Goal: Information Seeking & Learning: Check status

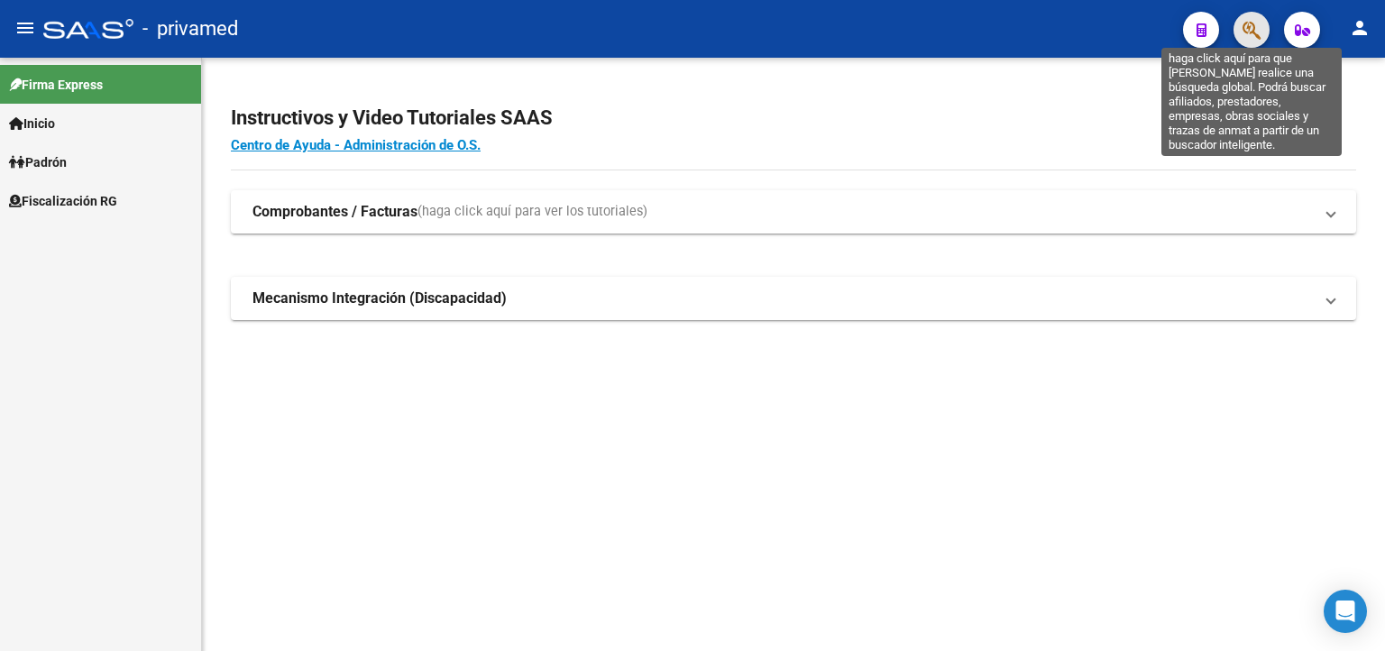
click at [1245, 30] on icon "button" at bounding box center [1252, 30] width 18 height 21
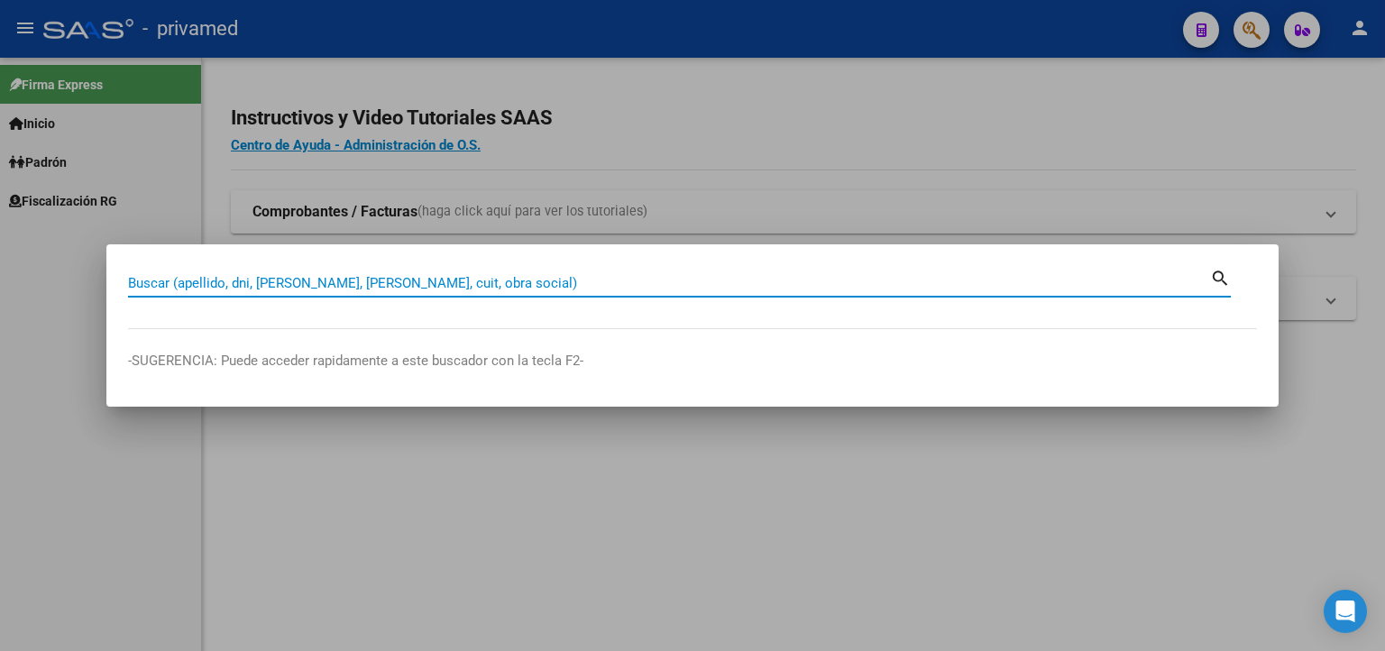
click at [512, 281] on input "Buscar (apellido, dni, [PERSON_NAME], [PERSON_NAME], cuit, obra social)" at bounding box center [669, 283] width 1082 height 16
paste input "27380526315"
type input "27380526315"
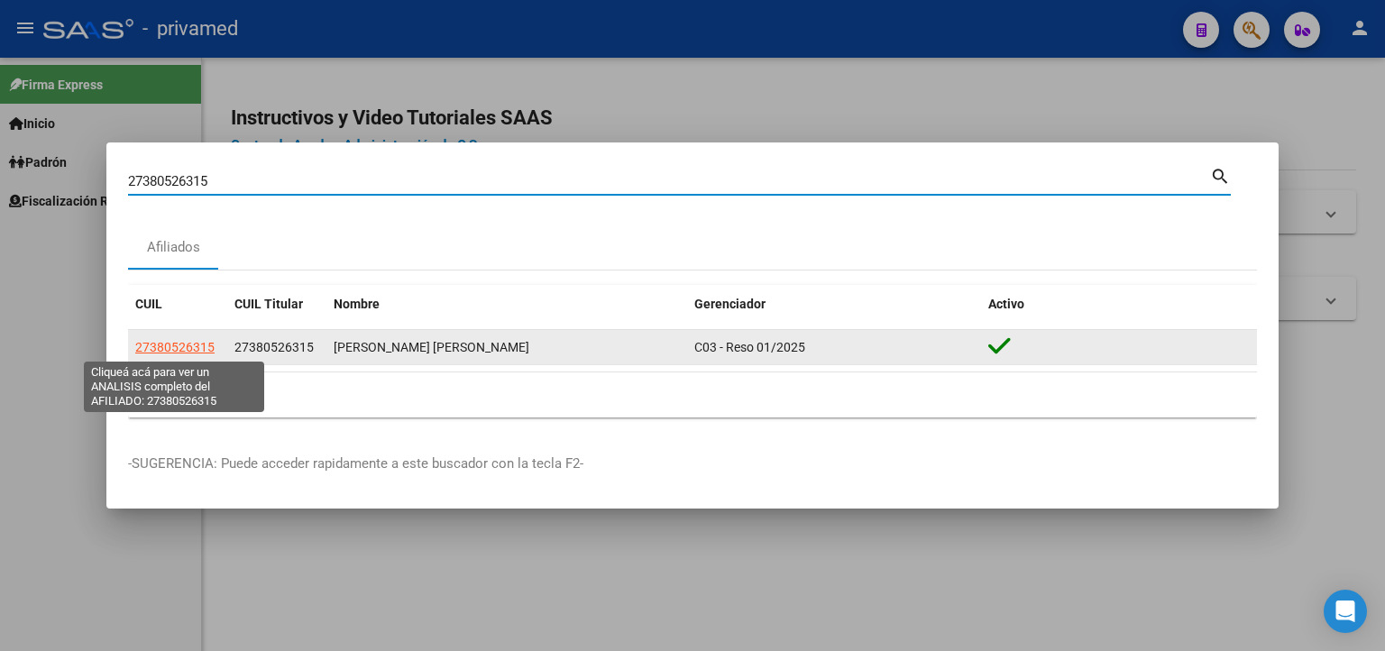
click at [161, 345] on span "27380526315" at bounding box center [174, 347] width 79 height 14
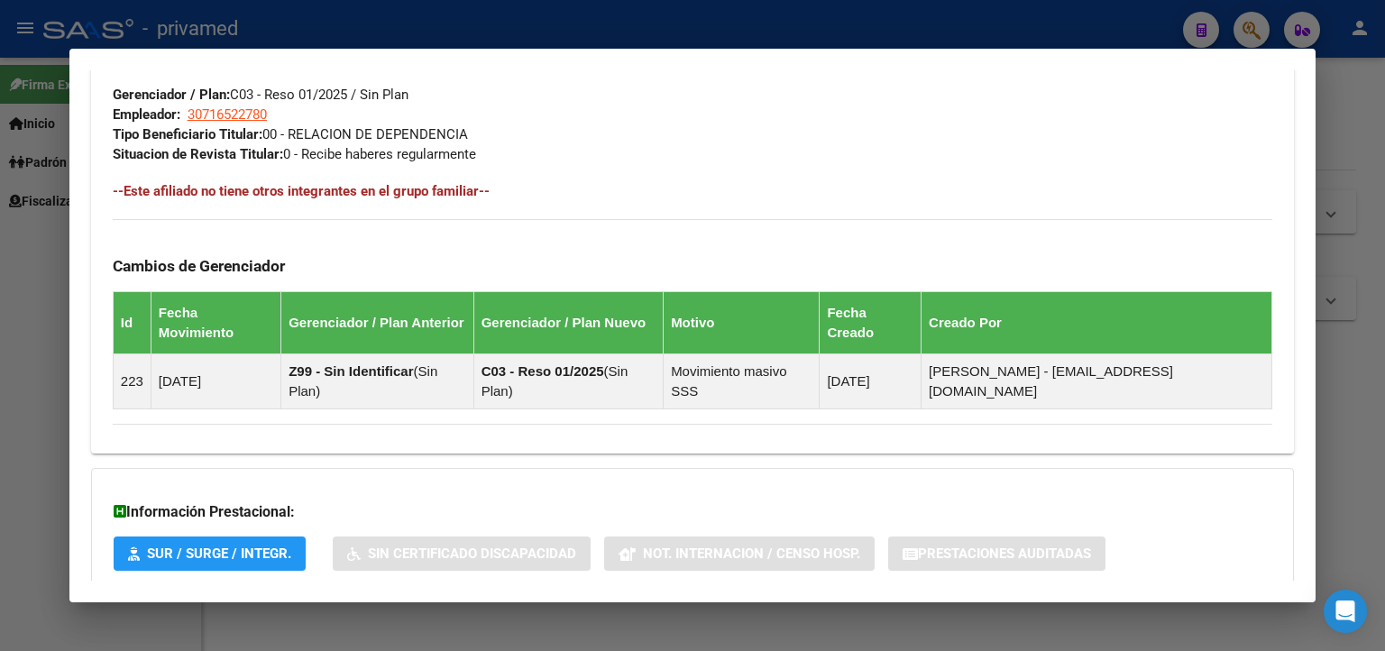
scroll to position [1011, 0]
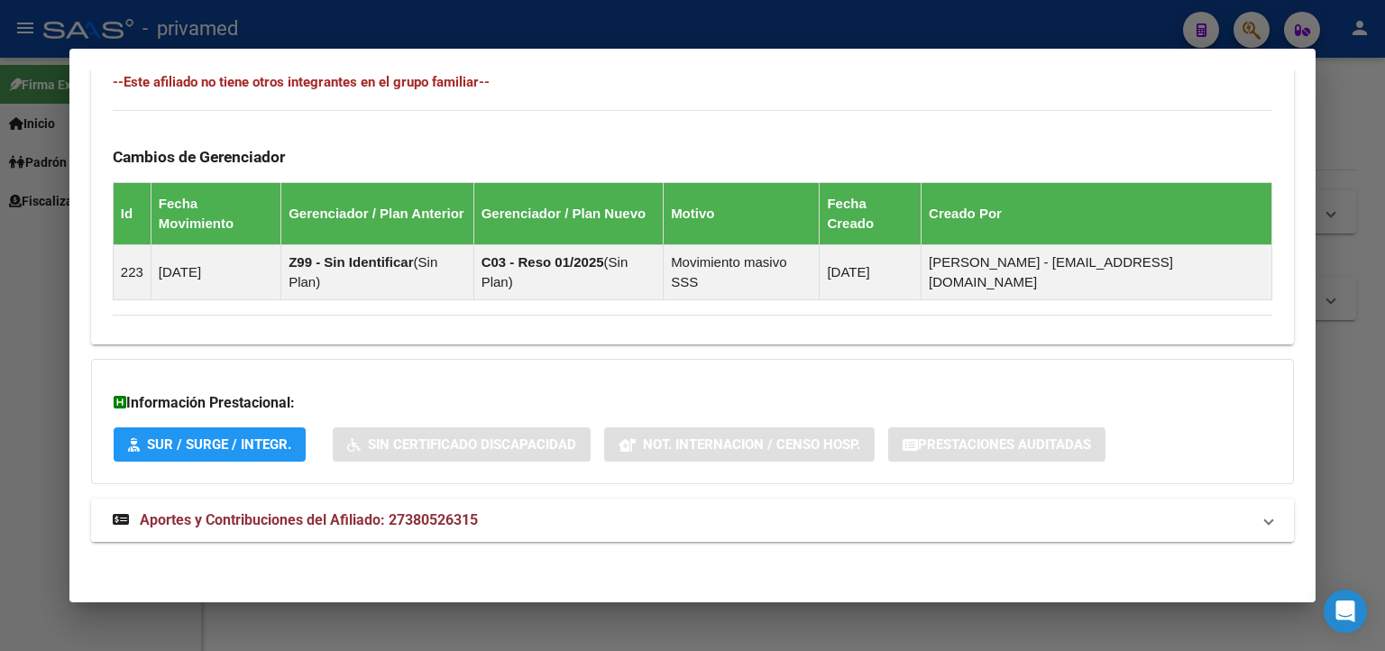
click at [347, 510] on strong "Aportes y Contribuciones del Afiliado: 27380526315" at bounding box center [295, 521] width 365 height 22
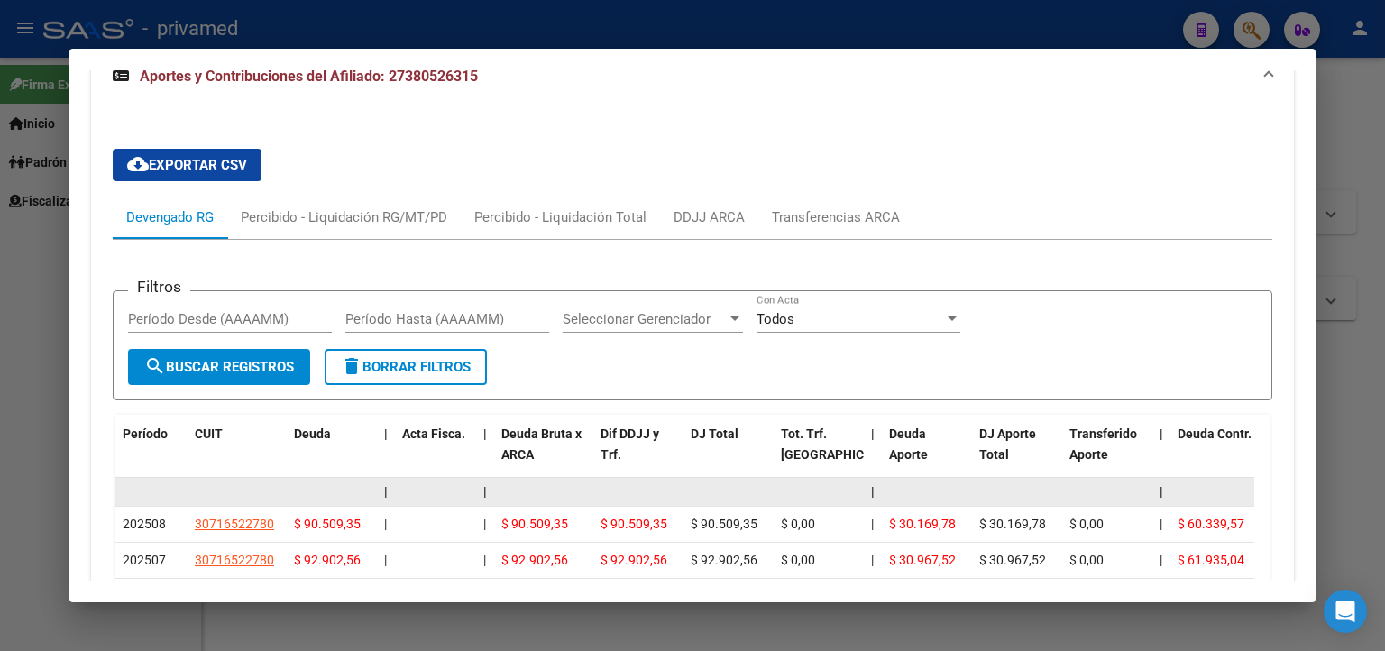
scroll to position [1642, 0]
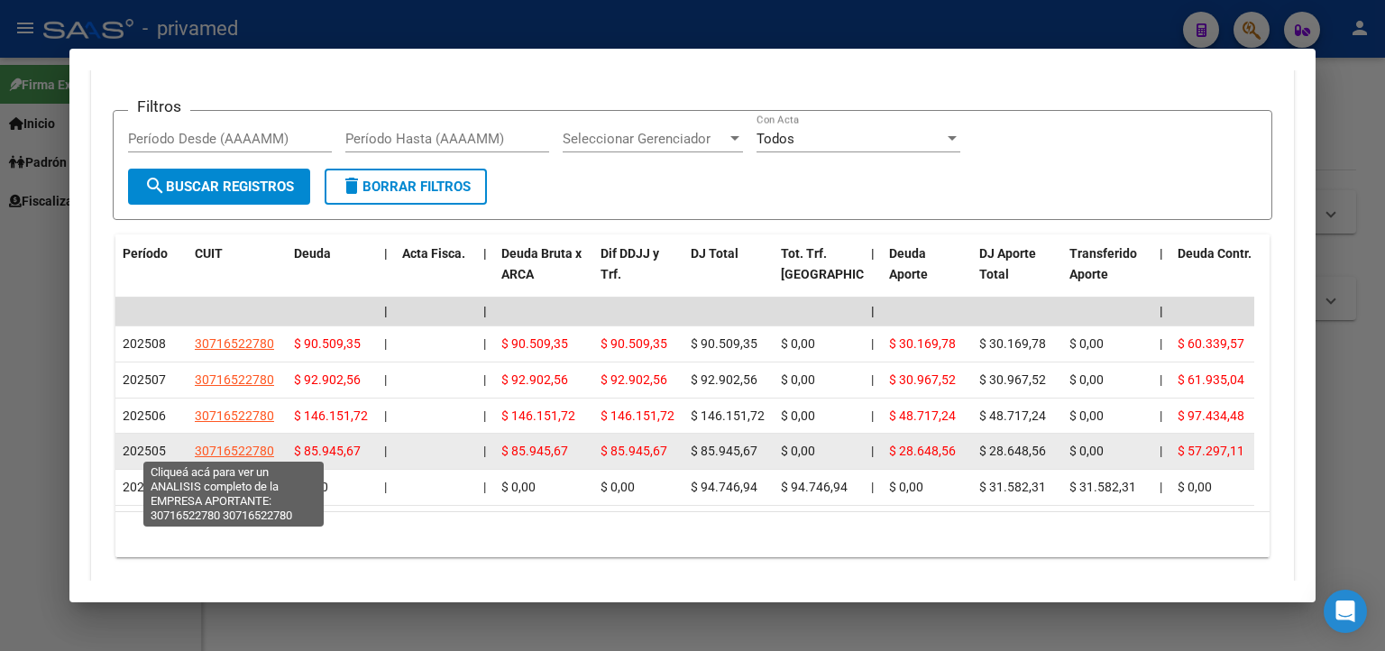
click at [245, 444] on span "30716522780" at bounding box center [234, 451] width 79 height 14
type textarea "30716522780"
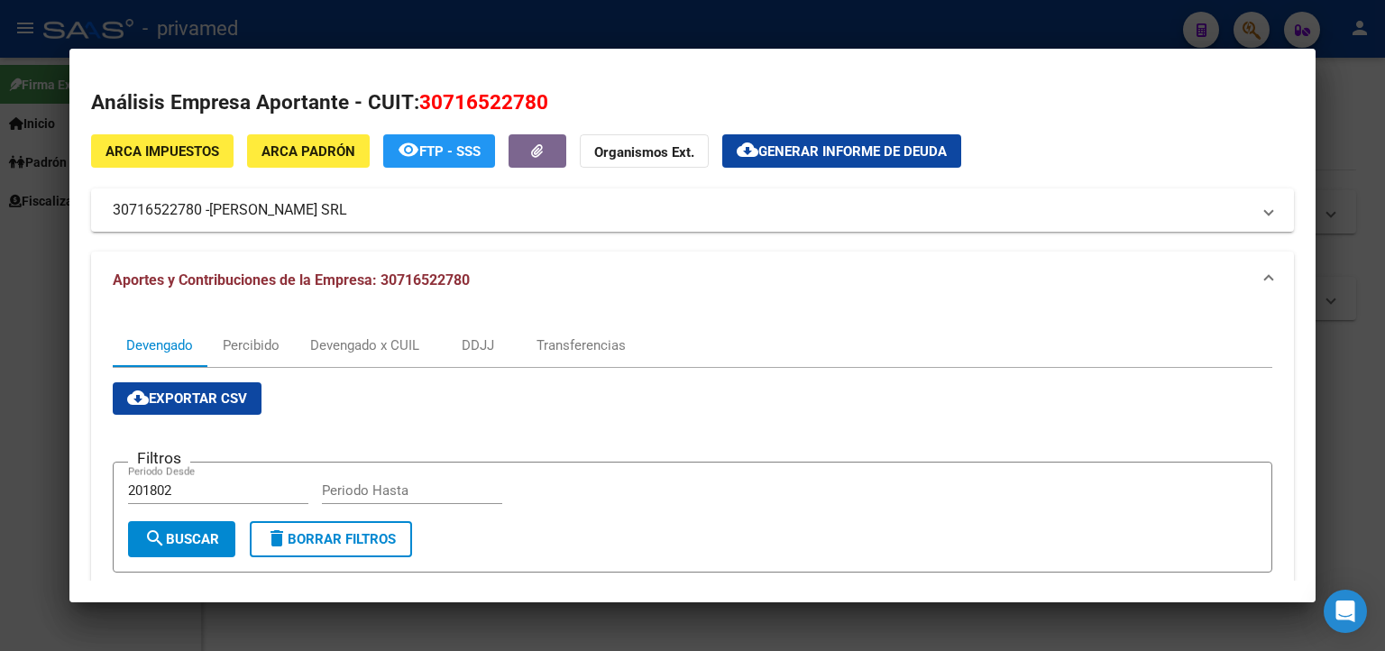
click at [1347, 131] on div at bounding box center [692, 325] width 1385 height 651
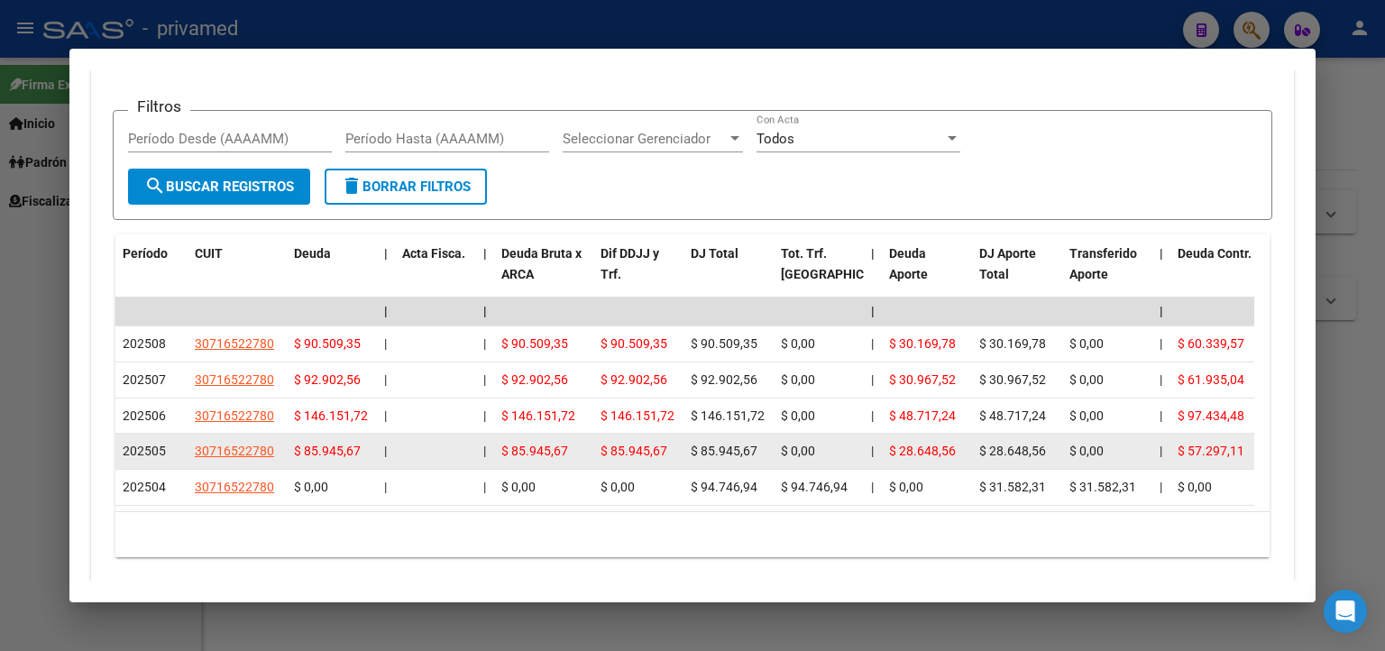
scroll to position [1552, 0]
